Goal: Transaction & Acquisition: Obtain resource

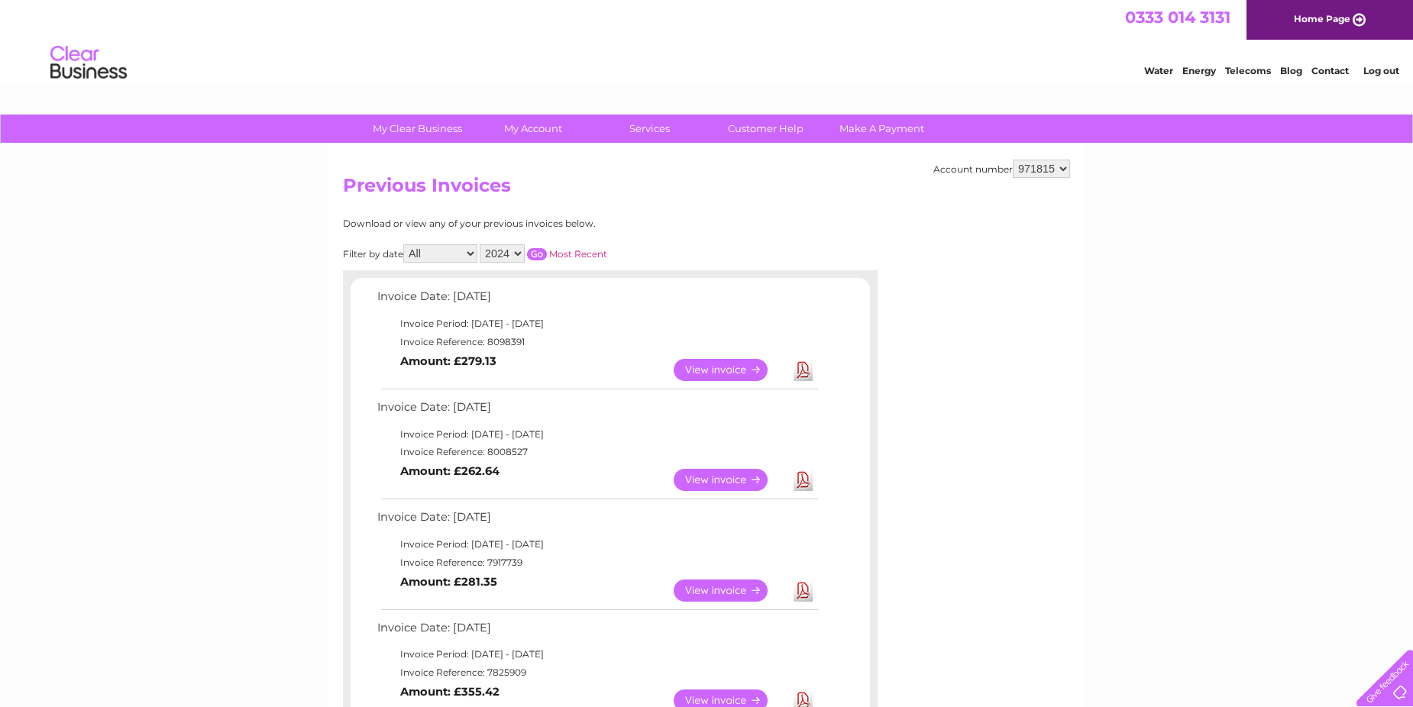
click at [520, 254] on select "2025 2024 2023 2022" at bounding box center [502, 253] width 45 height 18
select select "2023"
click at [481, 244] on select "2025 2024 2023 2022" at bounding box center [502, 253] width 45 height 18
click at [537, 251] on input "button" at bounding box center [537, 254] width 20 height 12
click at [722, 478] on link "View" at bounding box center [730, 480] width 112 height 22
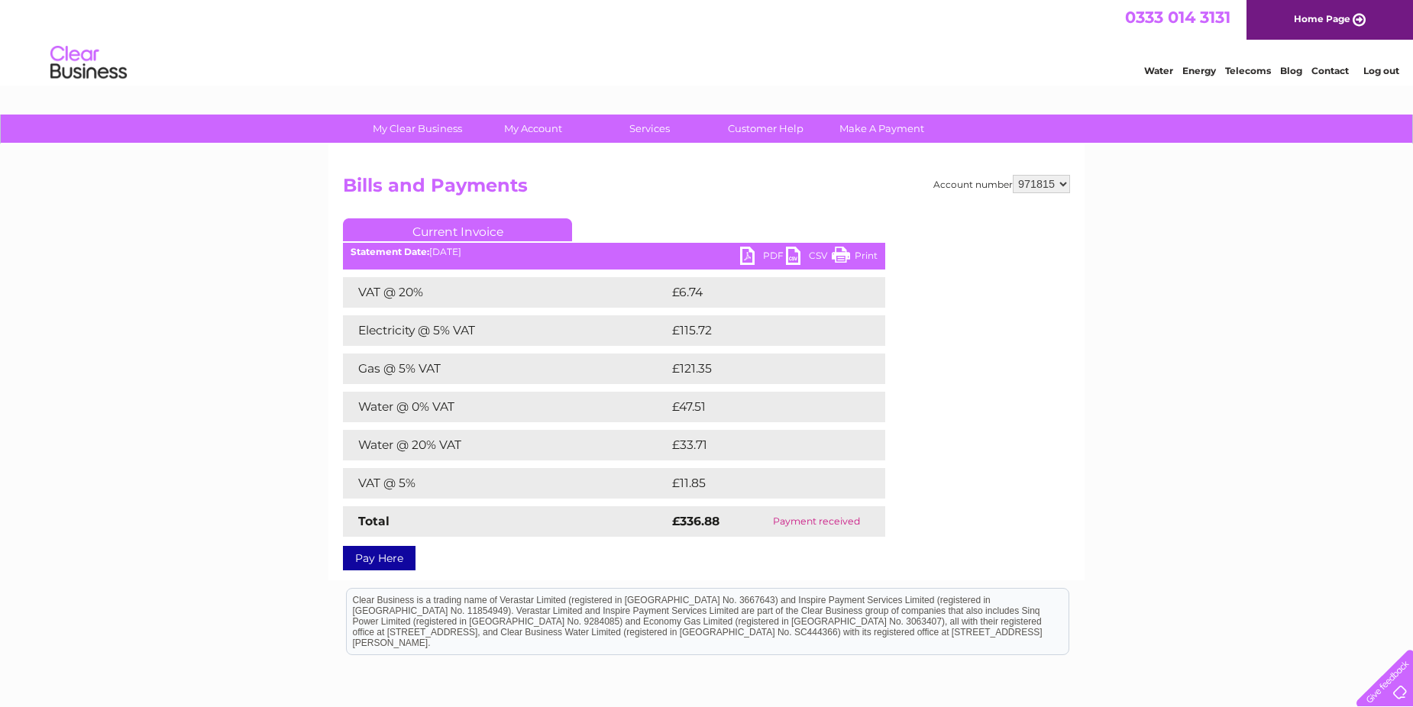
click at [769, 249] on link "PDF" at bounding box center [763, 258] width 46 height 22
